Goal: Book appointment/travel/reservation

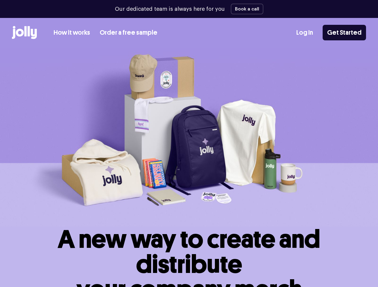
click at [189, 144] on img at bounding box center [189, 137] width 378 height 179
click at [245, 9] on button "Book a call" at bounding box center [247, 9] width 33 height 11
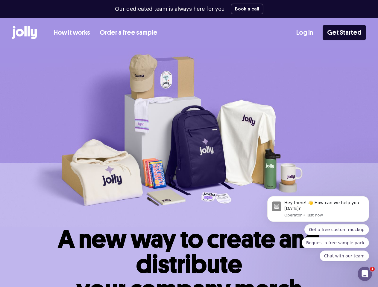
click at [189, 144] on img at bounding box center [189, 137] width 378 height 179
click at [245, 9] on button "Book a call" at bounding box center [247, 9] width 33 height 11
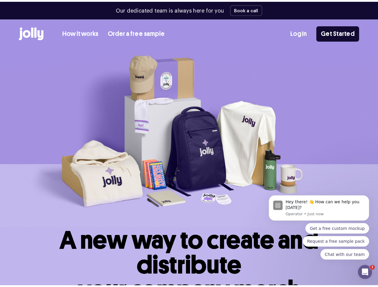
click at [315, 212] on div "Hey there! 👋 How can we help you today? Operator • Just now" at bounding box center [326, 209] width 80 height 18
